Goal: Navigation & Orientation: Find specific page/section

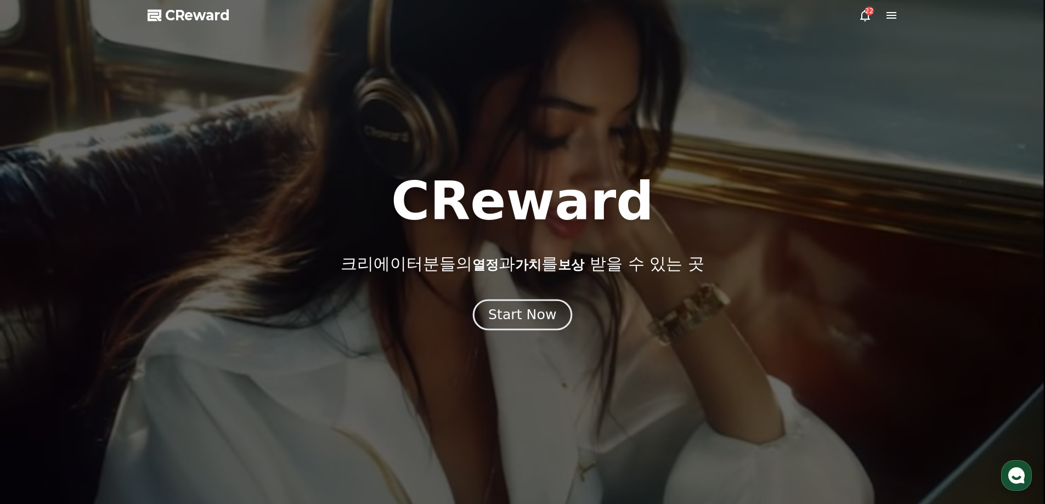
click at [544, 325] on button "Start Now" at bounding box center [522, 314] width 99 height 31
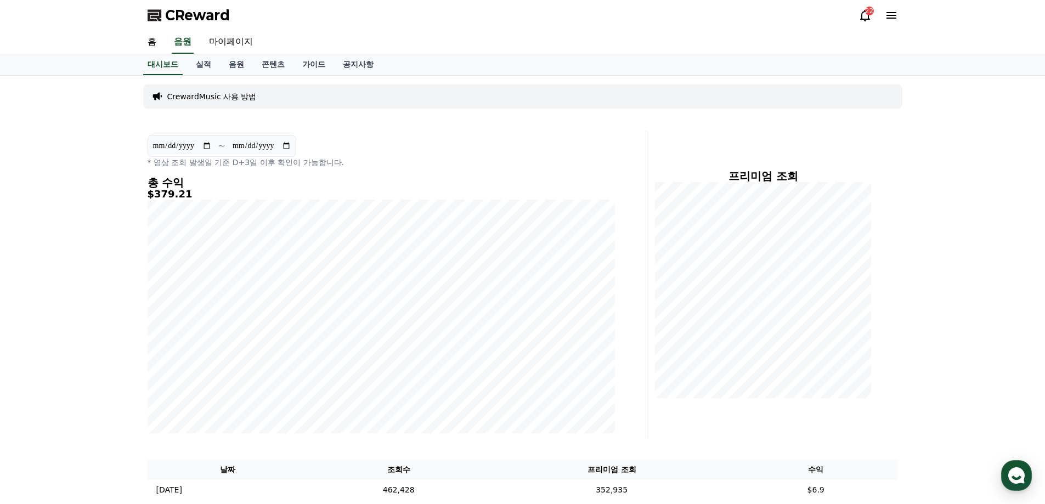
click at [239, 65] on link "음원" at bounding box center [236, 64] width 33 height 21
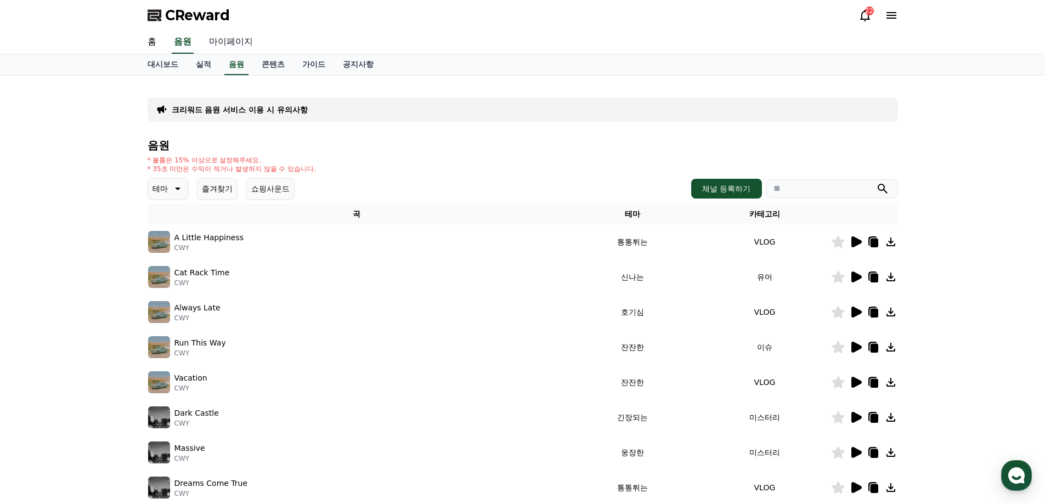
click at [241, 46] on link "마이페이지" at bounding box center [230, 42] width 61 height 23
select select "**********"
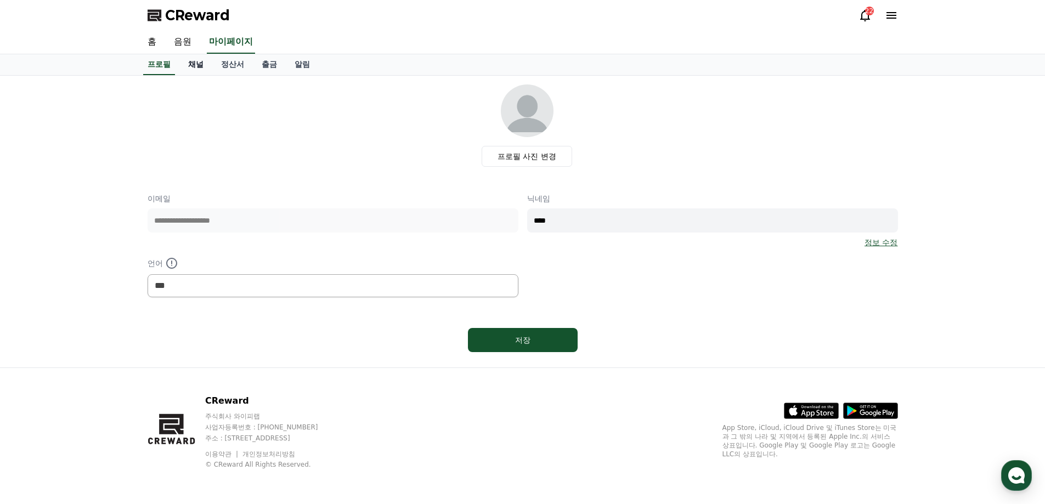
click at [193, 71] on link "채널" at bounding box center [195, 64] width 33 height 21
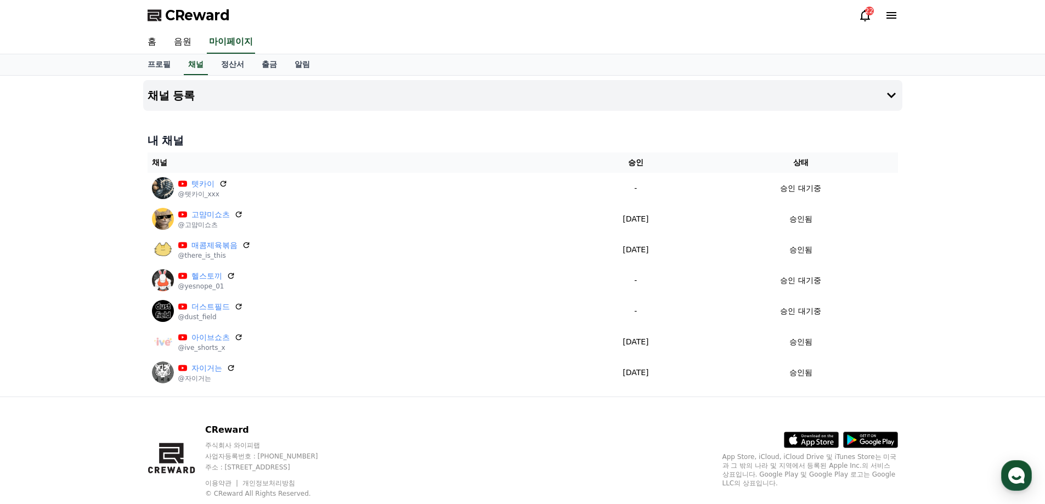
click at [893, 17] on icon at bounding box center [891, 15] width 13 height 13
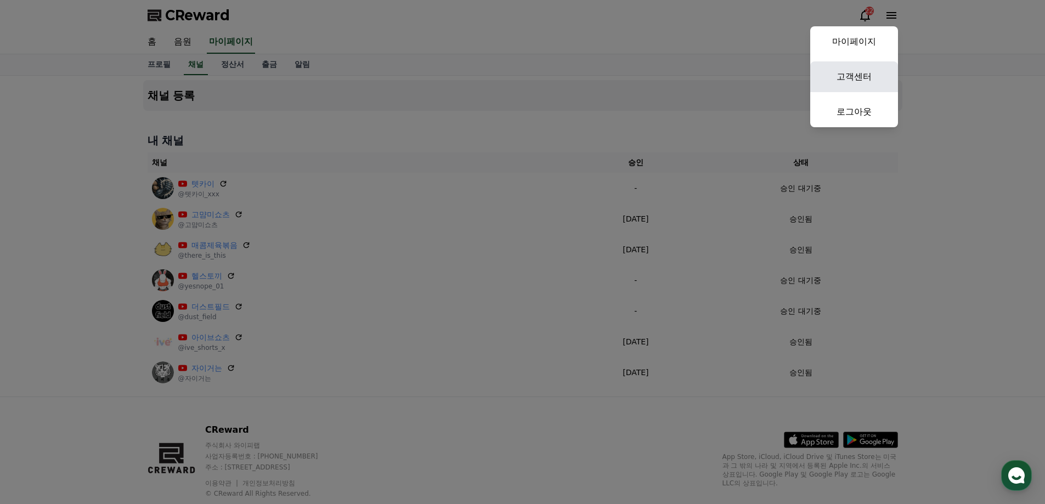
click at [872, 66] on link "고객센터" at bounding box center [854, 76] width 88 height 31
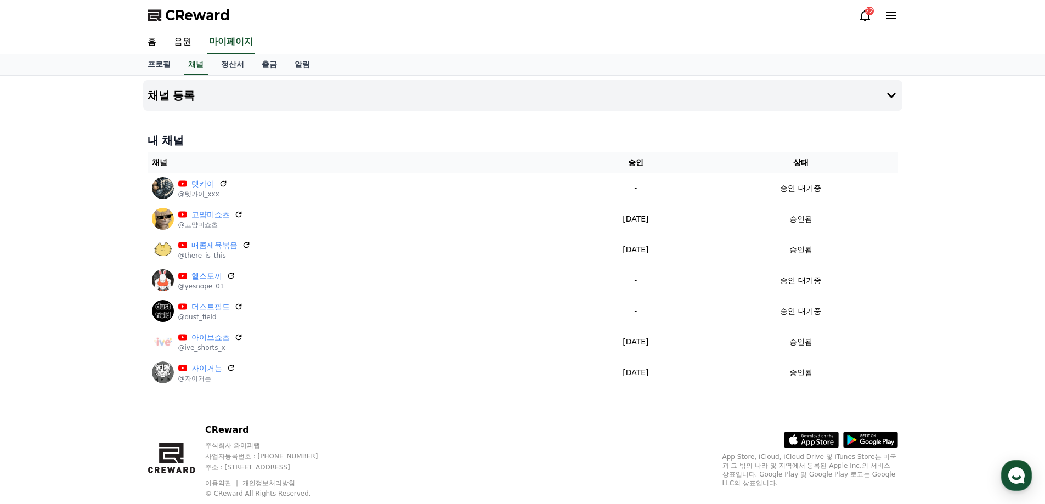
click at [885, 16] on icon at bounding box center [891, 15] width 13 height 13
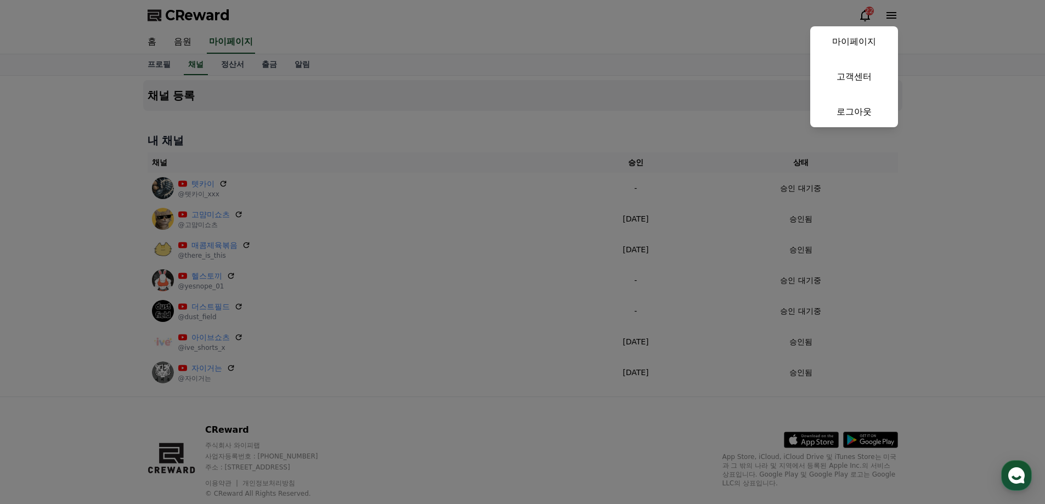
drag, startPoint x: 941, startPoint y: 81, endPoint x: 876, endPoint y: 50, distance: 72.9
click at [941, 81] on button "close" at bounding box center [522, 252] width 1045 height 504
